Goal: Information Seeking & Learning: Understand process/instructions

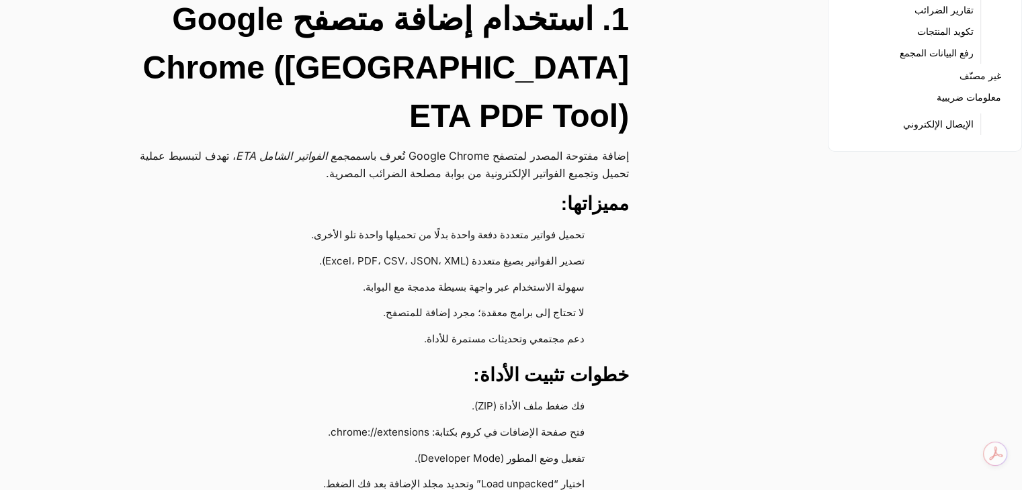
scroll to position [201, 0]
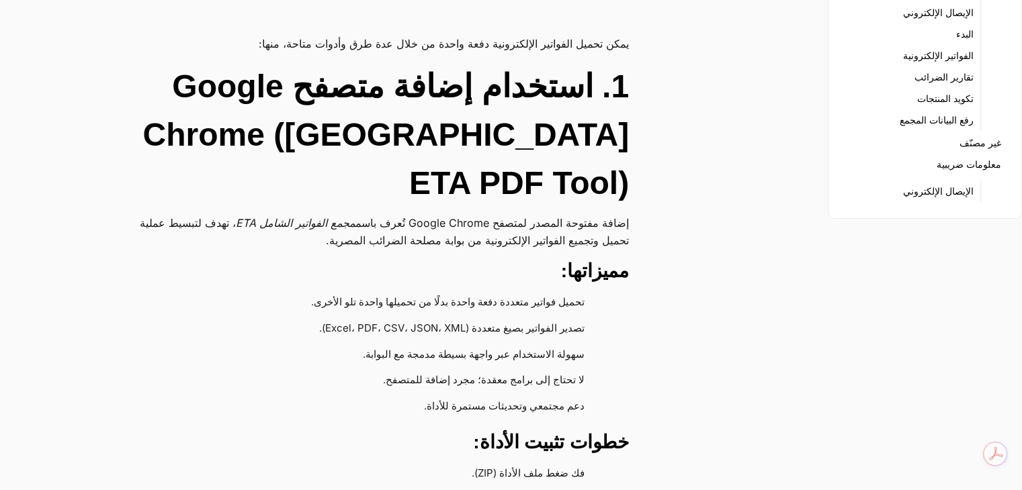
click at [386, 138] on h2 "1. استخدام إضافة متصفح Google Chrome ([GEOGRAPHIC_DATA] ETA PDF Tool)" at bounding box center [369, 134] width 519 height 145
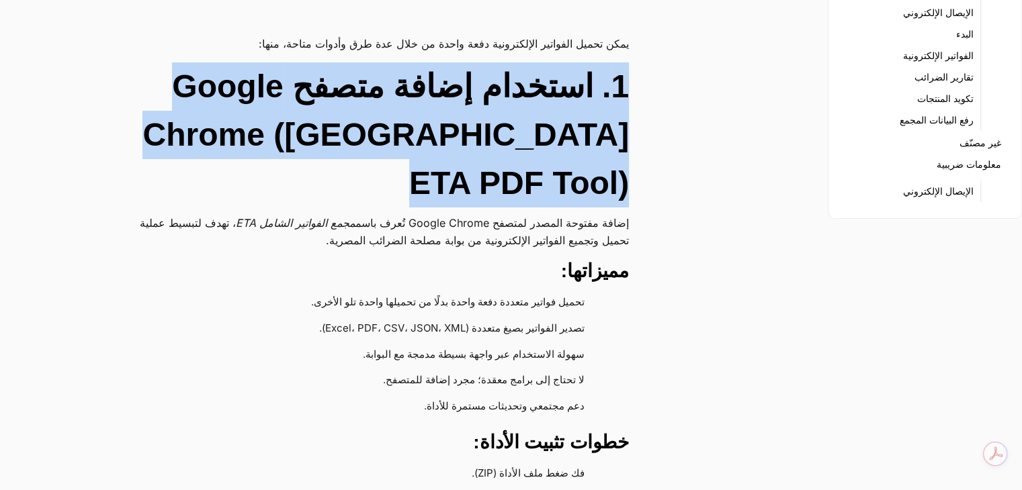
click at [386, 138] on h2 "1. استخدام إضافة متصفح Google Chrome ([GEOGRAPHIC_DATA] ETA PDF Tool)" at bounding box center [369, 134] width 519 height 145
drag, startPoint x: 454, startPoint y: 146, endPoint x: 506, endPoint y: 151, distance: 51.9
click at [455, 147] on h2 "1. استخدام إضافة متصفح Google Chrome ([GEOGRAPHIC_DATA] ETA PDF Tool)" at bounding box center [369, 134] width 519 height 145
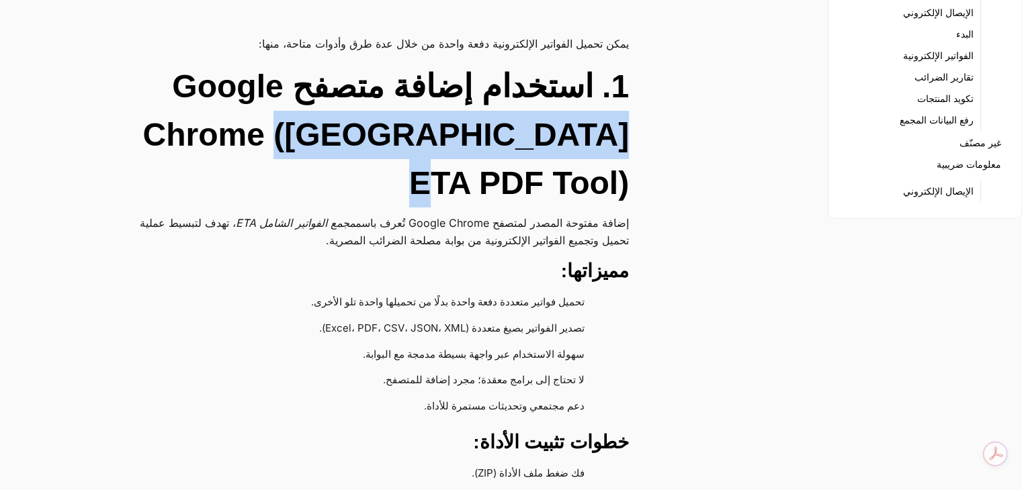
drag, startPoint x: 639, startPoint y: 136, endPoint x: 315, endPoint y: 148, distance: 324.0
copy h2 "([GEOGRAPHIC_DATA] ETA PDF Tool)"
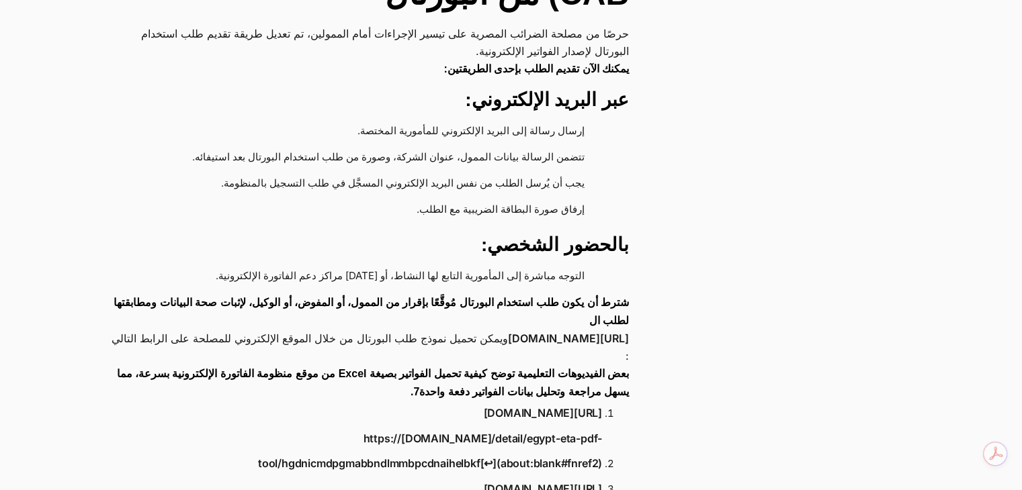
scroll to position [1612, 0]
